Goal: Task Accomplishment & Management: Manage account settings

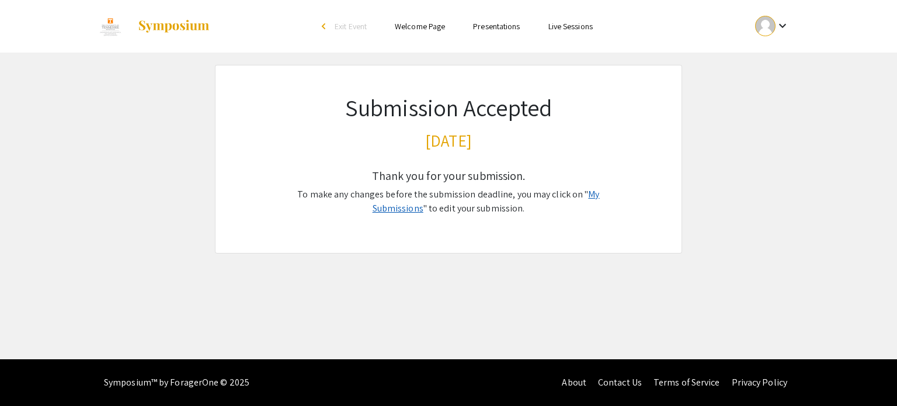
click at [581, 194] on link "My Submissions" at bounding box center [485, 201] width 227 height 26
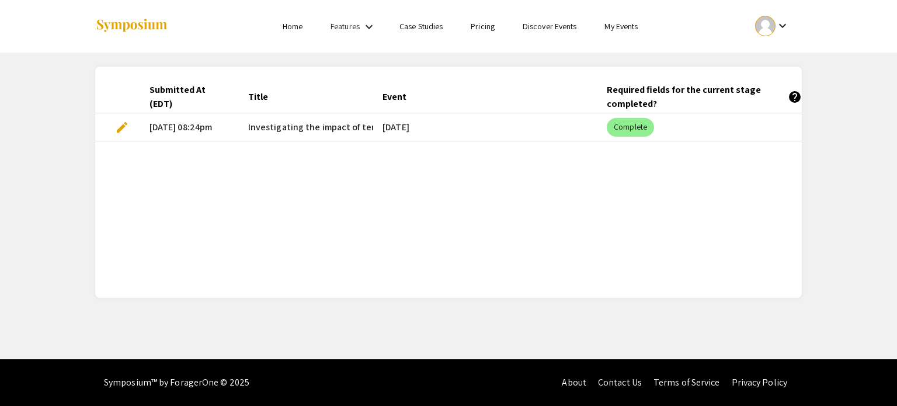
click at [120, 127] on span "edit" at bounding box center [122, 127] width 14 height 14
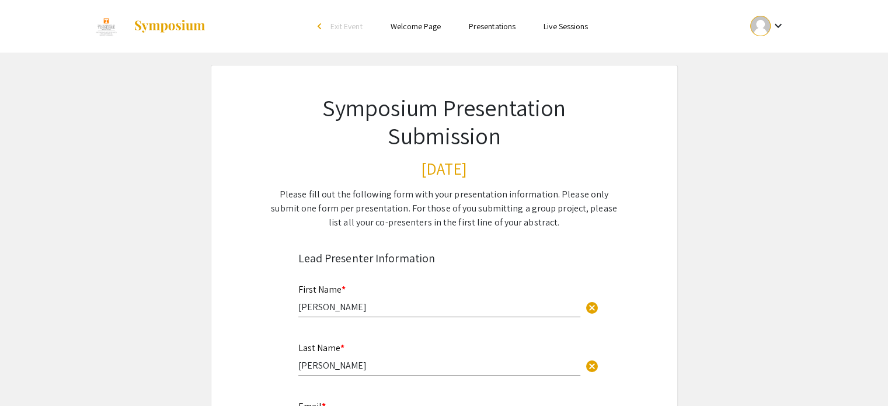
select select "custom"
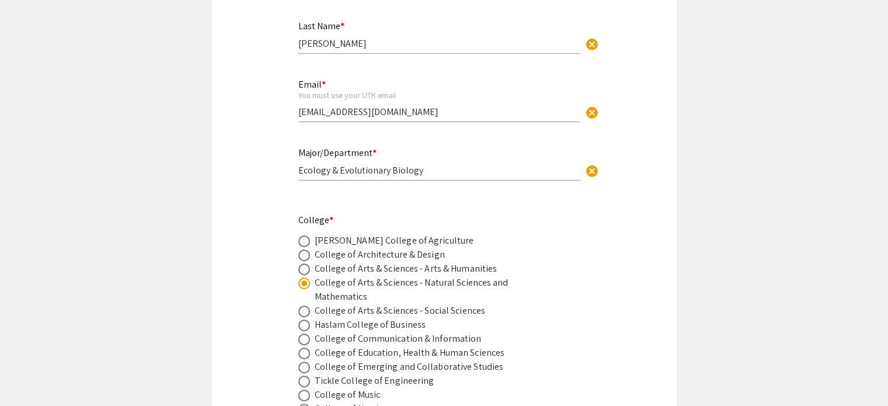
type input "0"
select select "custom"
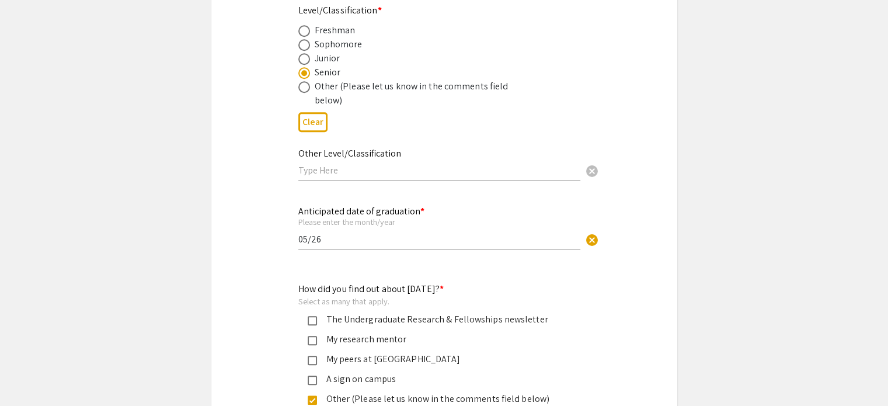
type input "1"
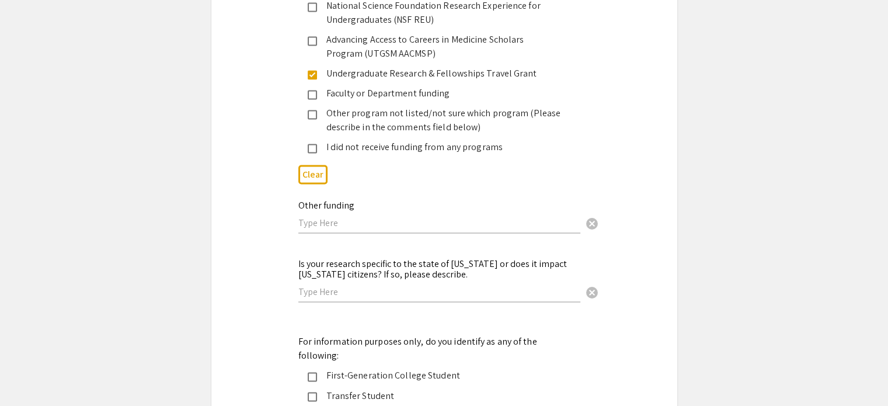
select select "auto"
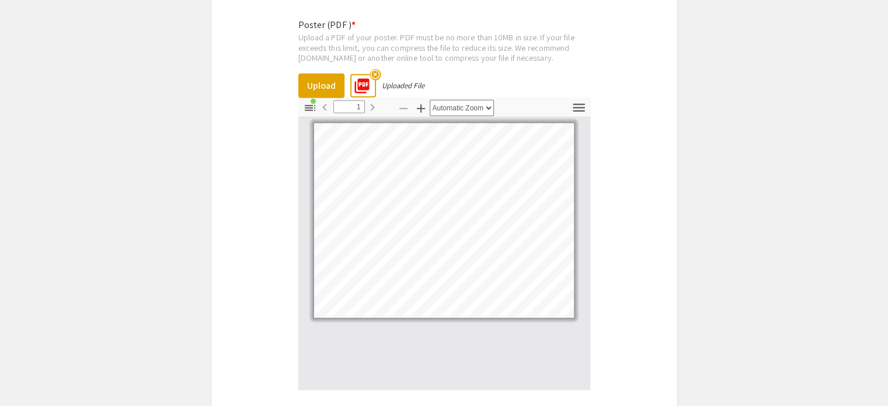
scroll to position [3416, 0]
